Goal: Task Accomplishment & Management: Complete application form

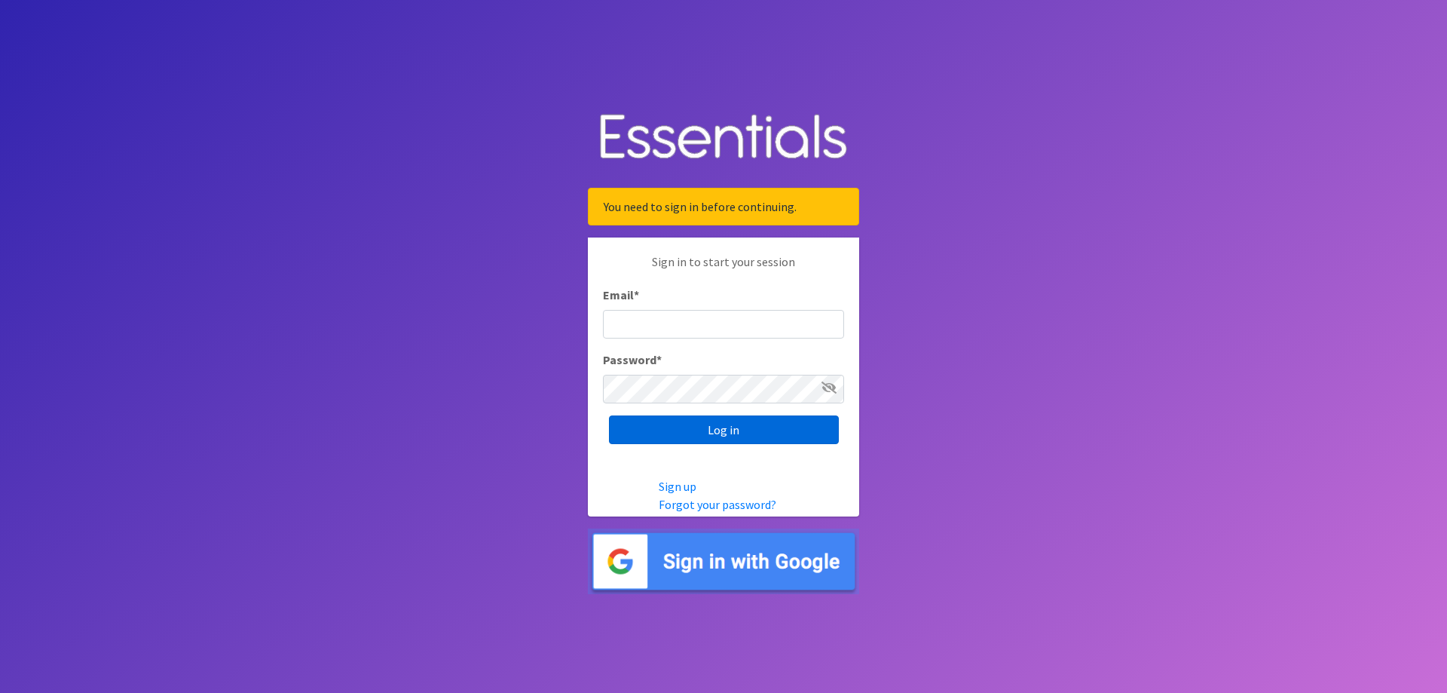
type input "[EMAIL_ADDRESS][DOMAIN_NAME]"
click at [714, 431] on input "Log in" at bounding box center [724, 429] width 230 height 29
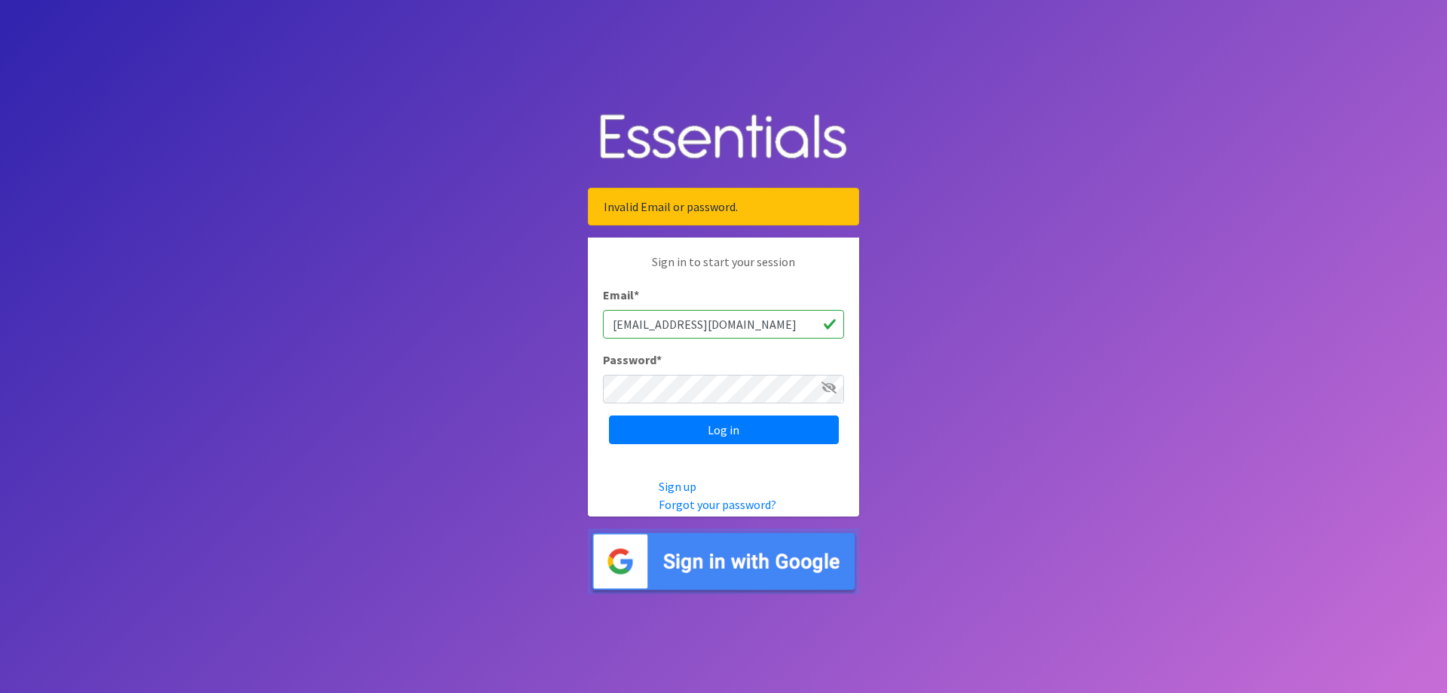
click at [829, 383] on icon at bounding box center [829, 387] width 15 height 12
click at [602, 387] on div "Sign in to start your session Email * messiahlighthousefsc@gmail.com Password *…" at bounding box center [723, 348] width 271 height 222
click at [593, 488] on div at bounding box center [618, 496] width 71 height 39
click at [645, 429] on input "Log in" at bounding box center [724, 429] width 230 height 29
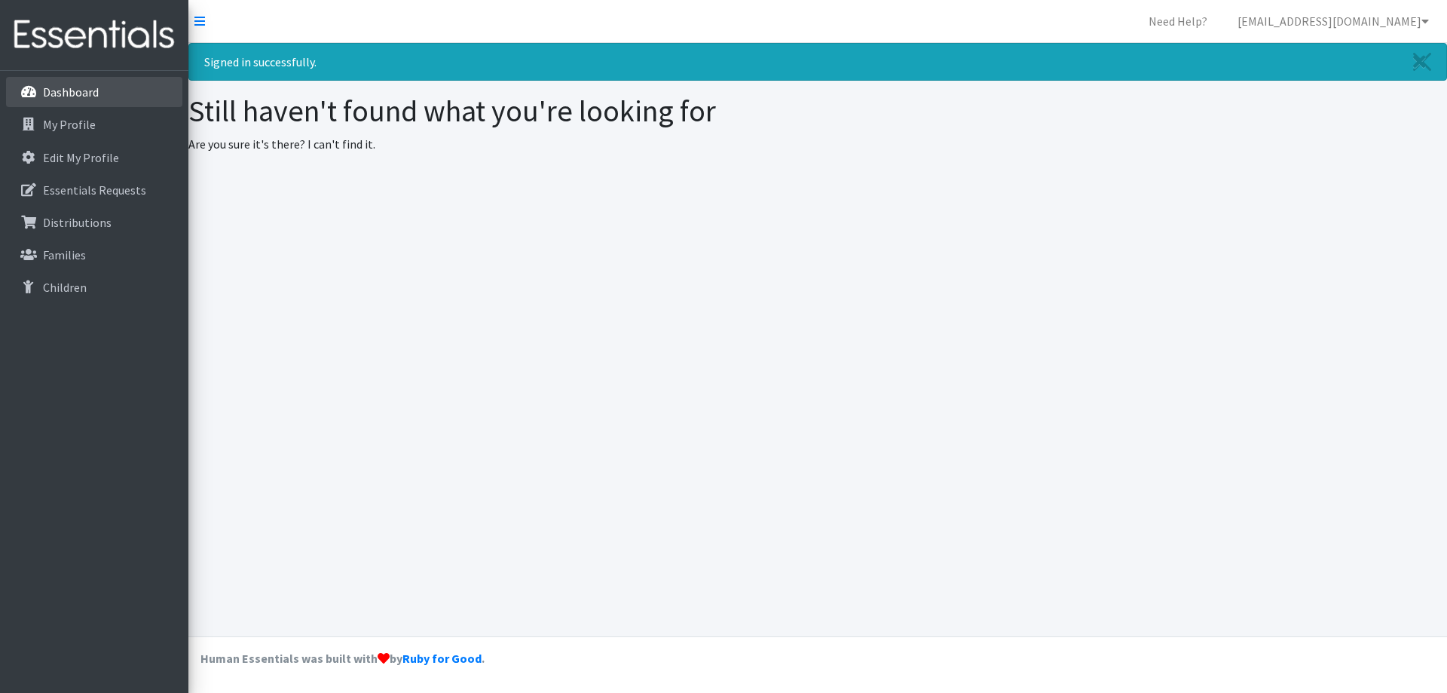
click at [97, 93] on p "Dashboard" at bounding box center [71, 91] width 56 height 15
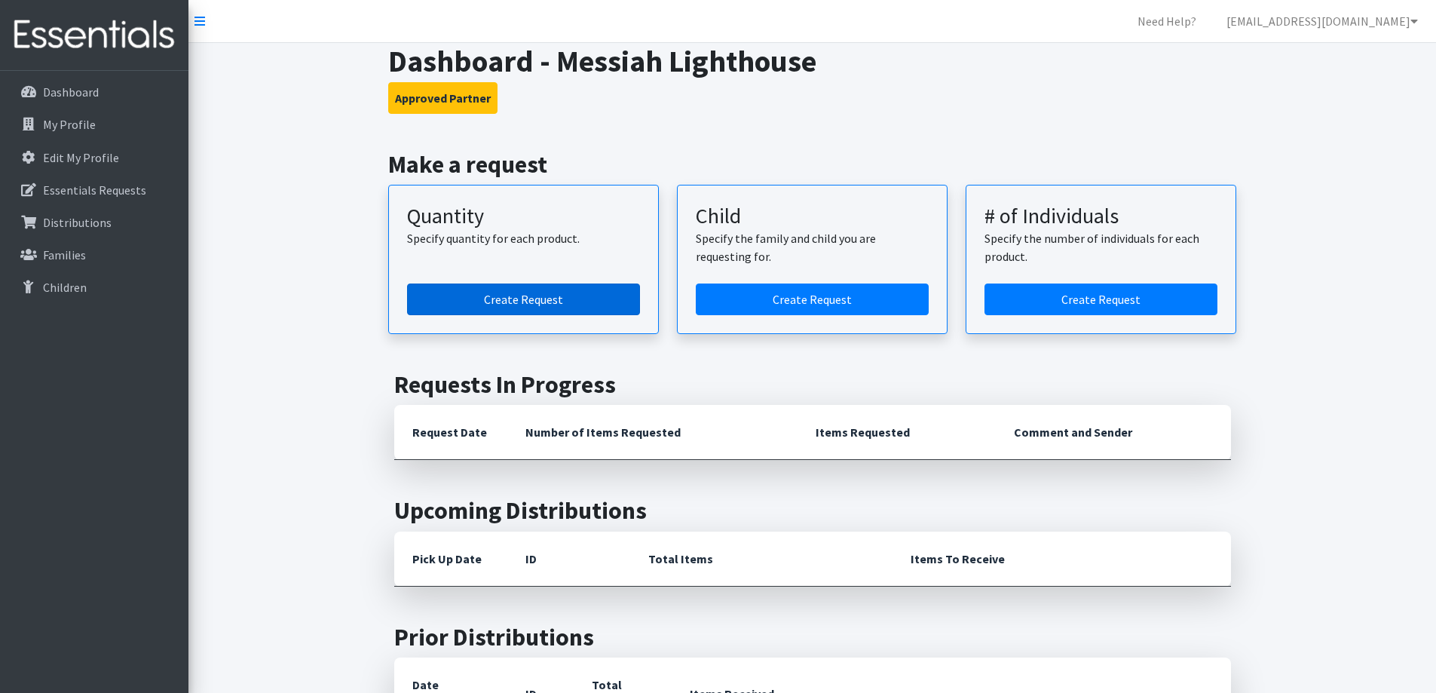
click at [487, 305] on link "Create Request" at bounding box center [523, 299] width 233 height 32
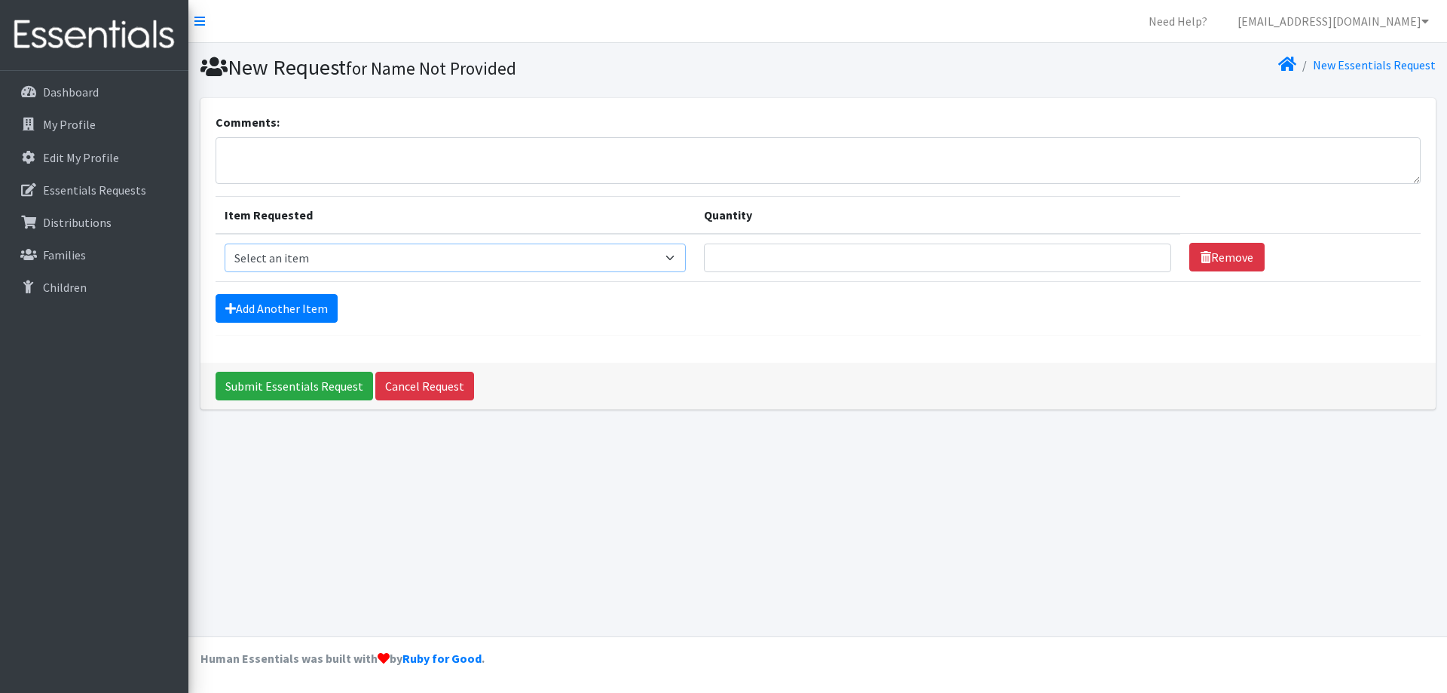
click at [403, 269] on select "Select an item Child (Newborn) Child (Size 1) Child (Size 2) Child (Size 3) Chi…" at bounding box center [456, 257] width 462 height 29
select select "3067"
click at [225, 243] on select "Select an item Child (Newborn) Child (Size 1) Child (Size 2) Child (Size 3) Chi…" at bounding box center [456, 257] width 462 height 29
click at [769, 261] on input "Quantity" at bounding box center [937, 257] width 467 height 29
type input "500"
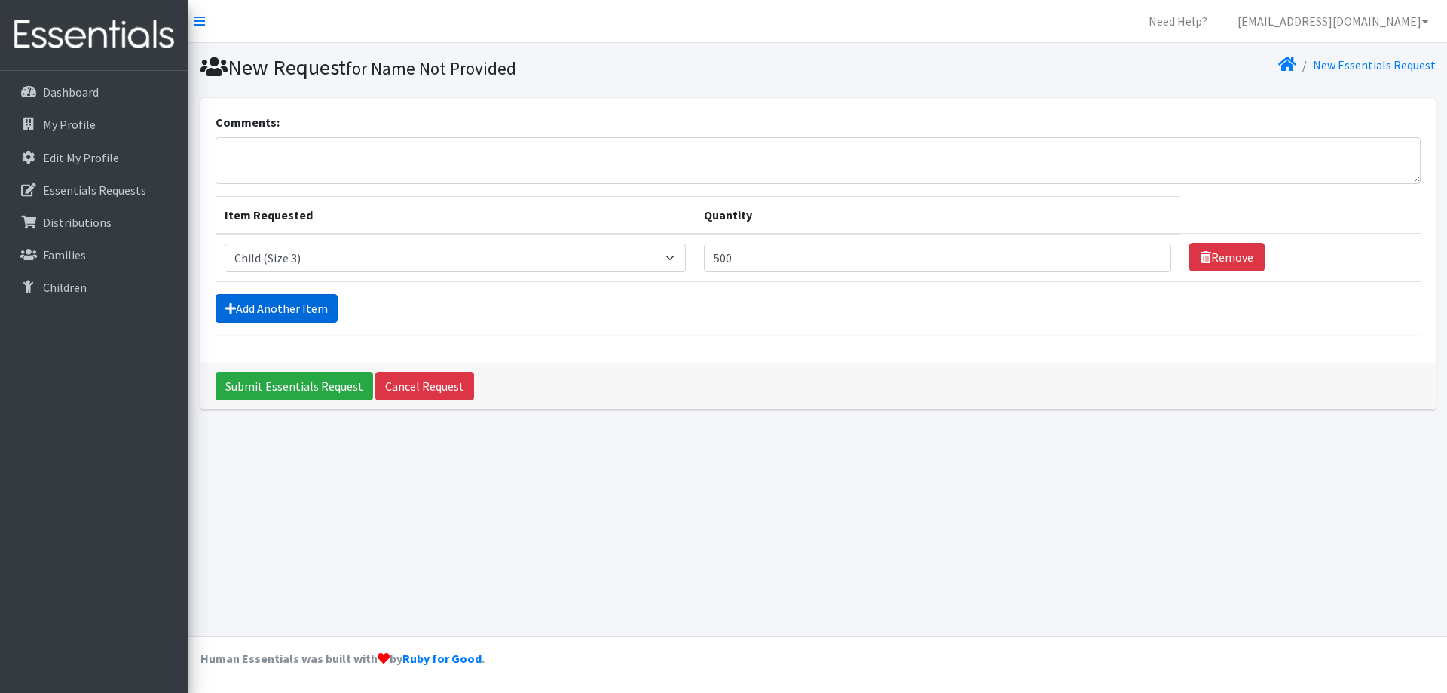
click at [271, 305] on link "Add Another Item" at bounding box center [277, 308] width 122 height 29
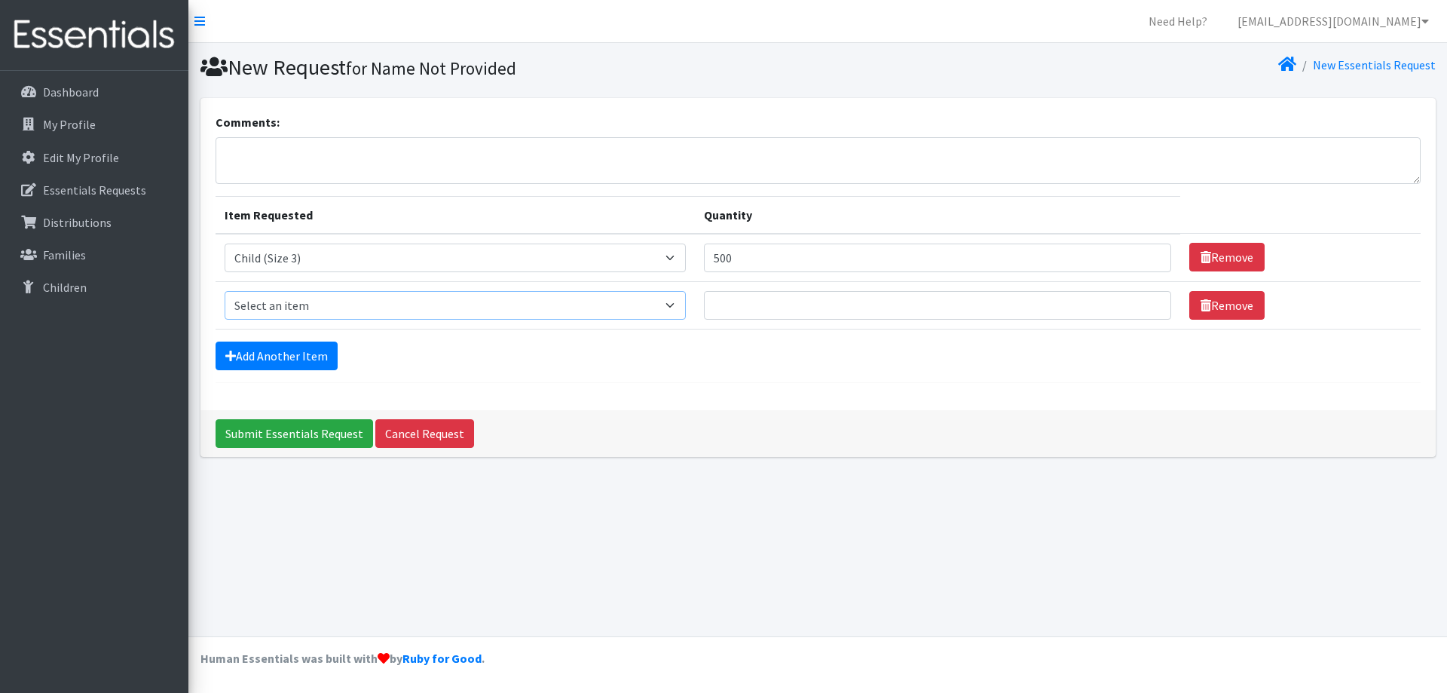
click at [290, 305] on select "Select an item Child (Newborn) Child (Size 1) Child (Size 2) Child (Size 3) Chi…" at bounding box center [456, 305] width 462 height 29
select select "3070"
click at [225, 291] on select "Select an item Child (Newborn) Child (Size 1) Child (Size 2) Child (Size 3) Chi…" at bounding box center [456, 305] width 462 height 29
click at [704, 311] on input "Quantity" at bounding box center [937, 305] width 467 height 29
type input "275"
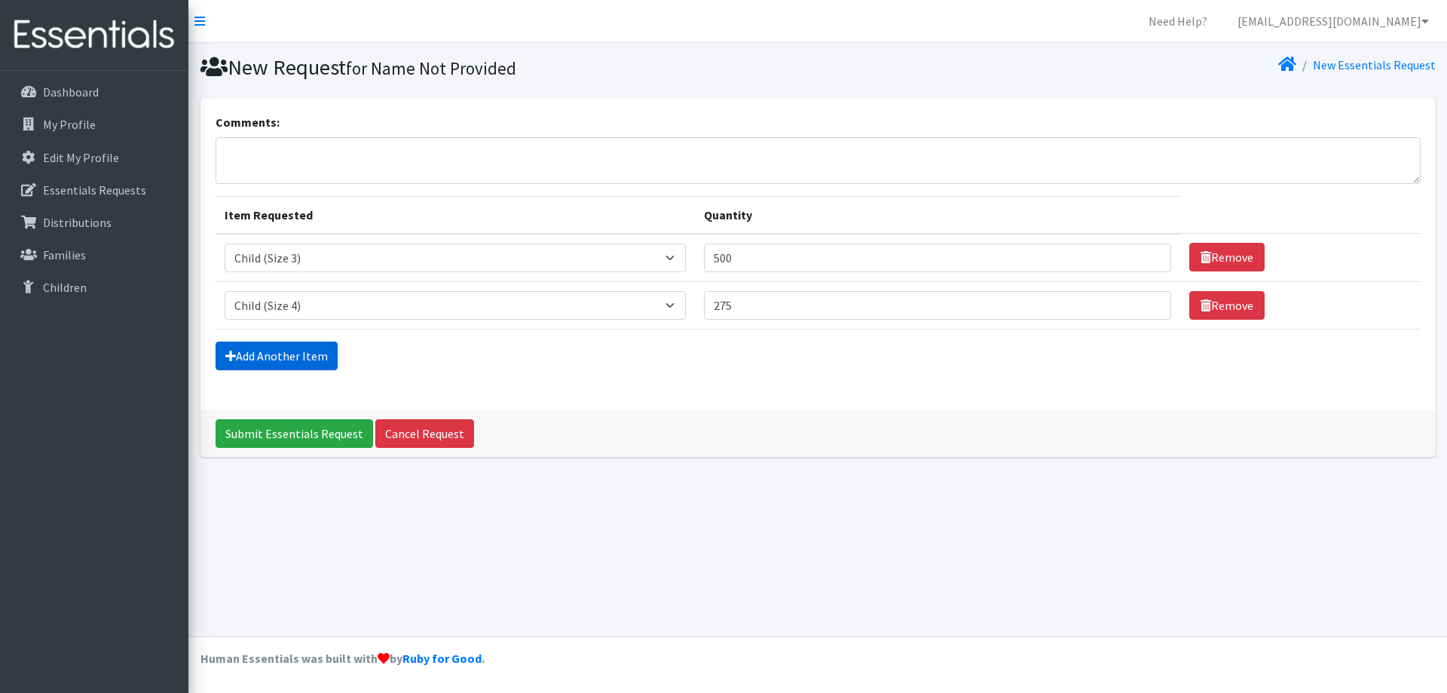
click at [283, 359] on link "Add Another Item" at bounding box center [277, 355] width 122 height 29
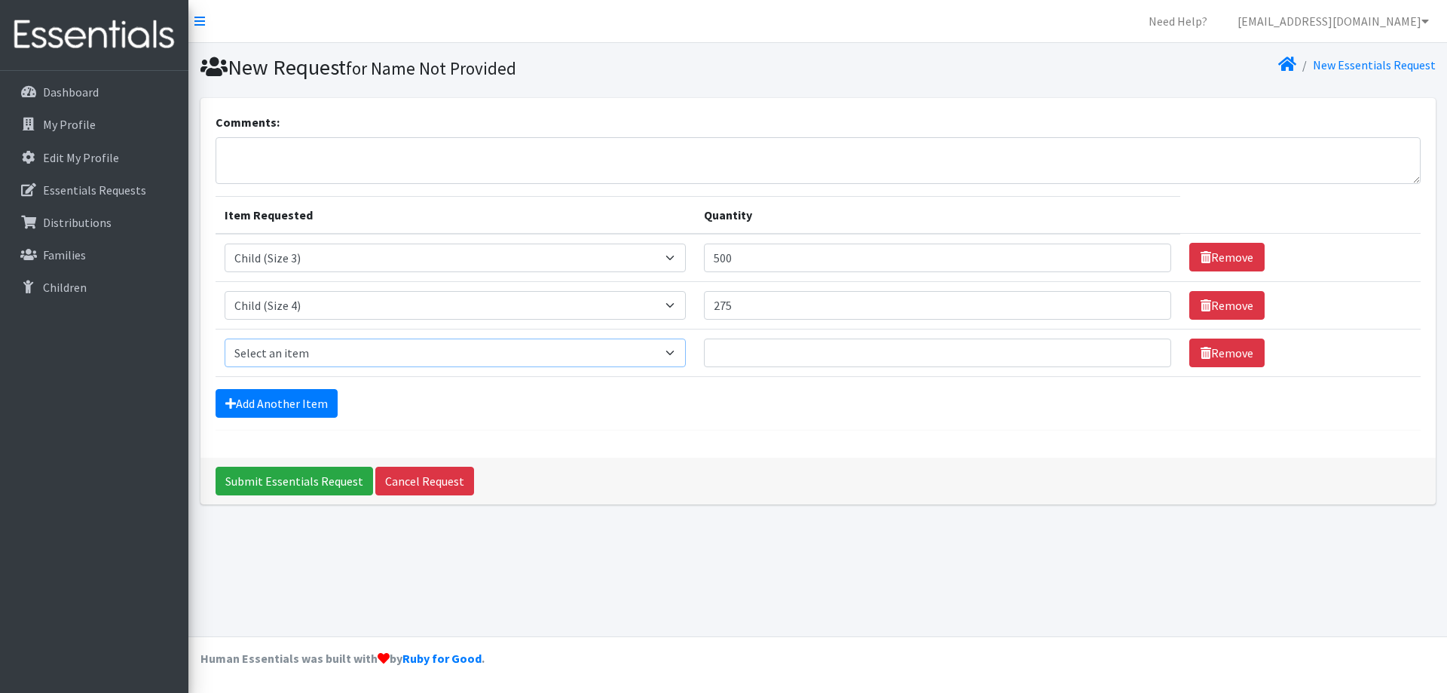
click at [283, 357] on select "Select an item Child (Newborn) Child (Size 1) Child (Size 2) Child (Size 3) Chi…" at bounding box center [456, 352] width 462 height 29
select select "3068"
click at [225, 338] on select "Select an item Child (Newborn) Child (Size 1) Child (Size 2) Child (Size 3) Chi…" at bounding box center [456, 352] width 462 height 29
